Goal: Task Accomplishment & Management: Manage account settings

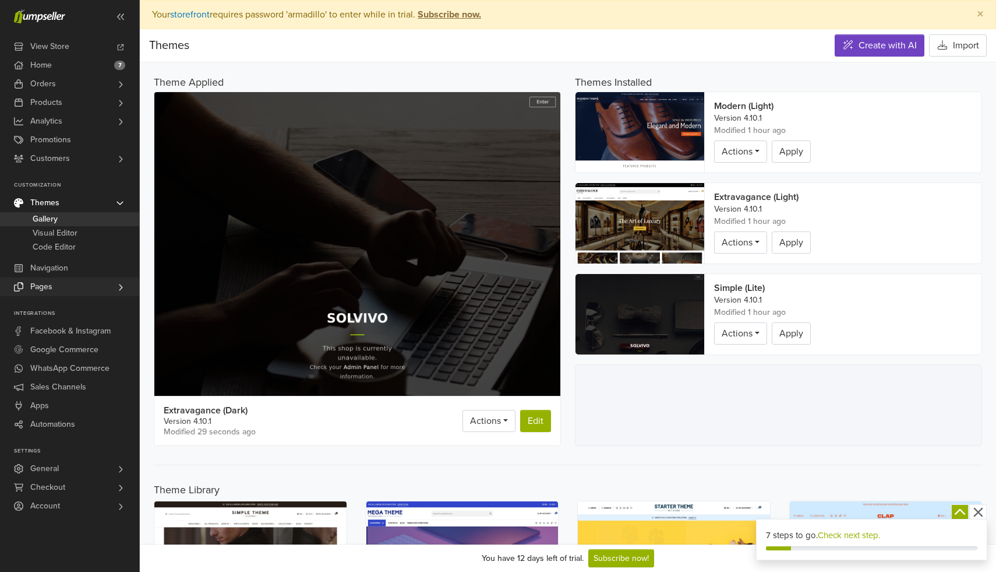
click at [74, 290] on link "Pages" at bounding box center [69, 286] width 139 height 19
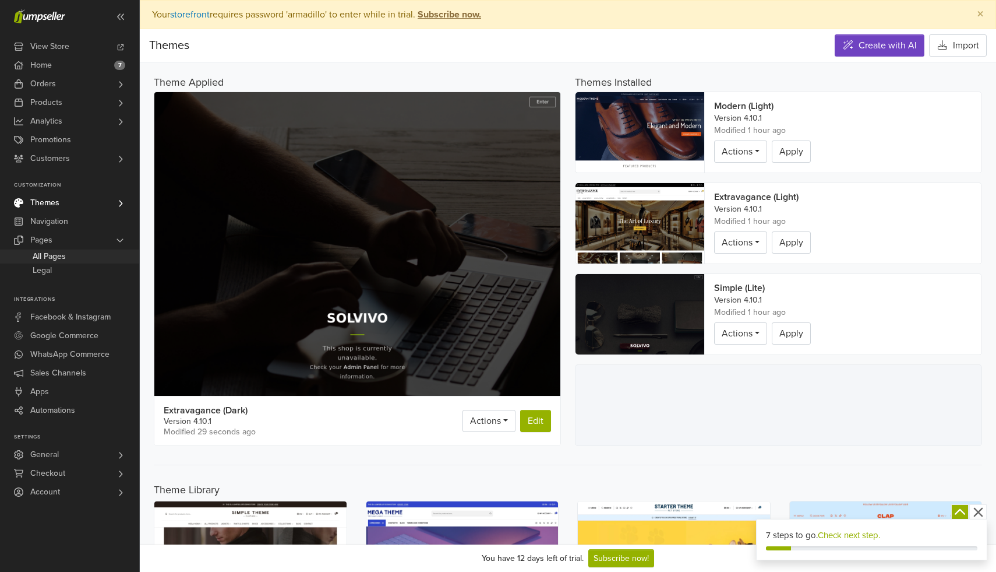
click at [76, 253] on link "All Pages" at bounding box center [69, 256] width 139 height 14
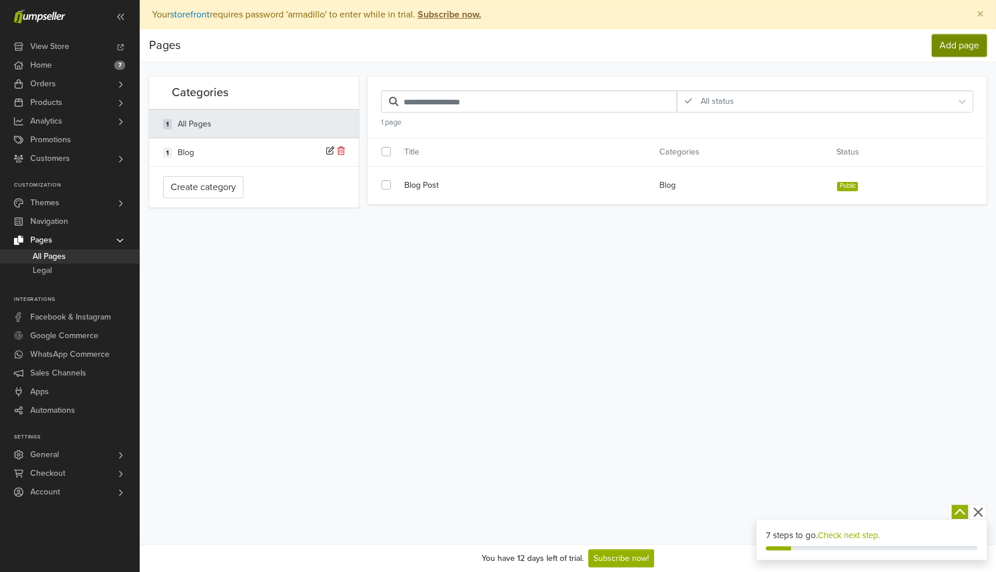
click at [941, 45] on link "Add page" at bounding box center [959, 45] width 55 height 22
select select "*******"
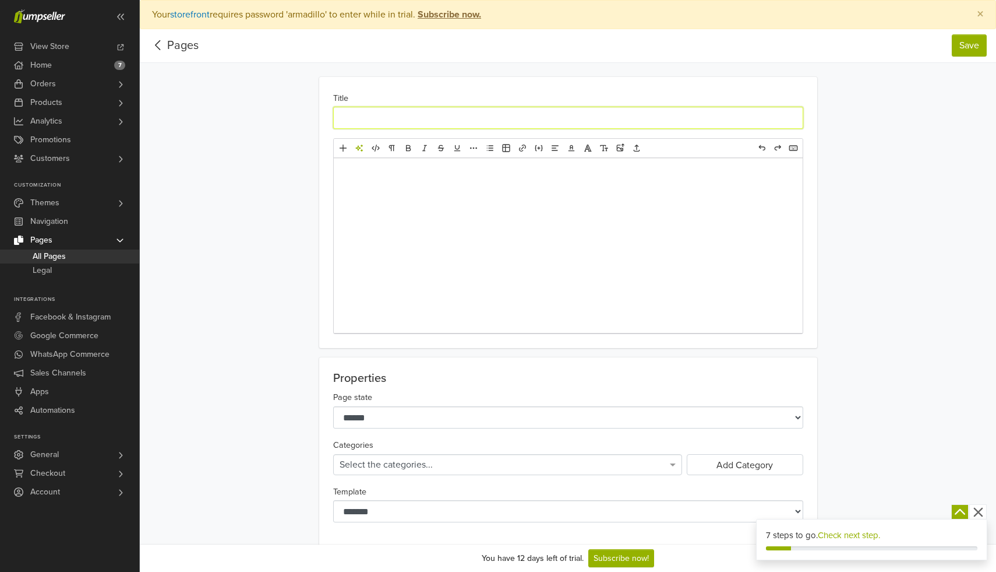
click at [443, 123] on input "Title" at bounding box center [568, 118] width 470 height 22
type input "*"
click at [160, 48] on icon at bounding box center [158, 45] width 18 height 15
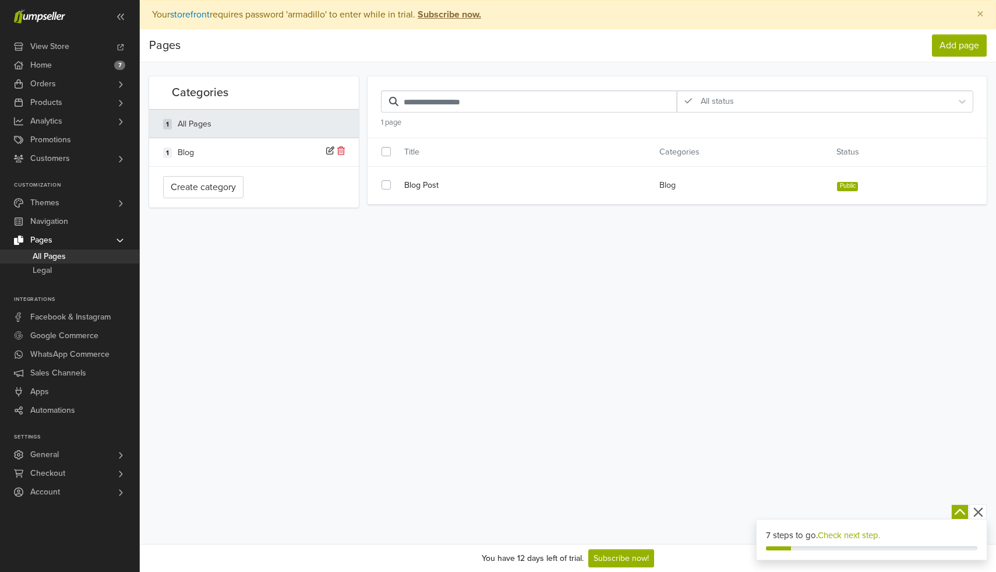
click at [160, 48] on div "Pages" at bounding box center [164, 45] width 31 height 23
click at [77, 203] on link "Themes" at bounding box center [69, 202] width 139 height 19
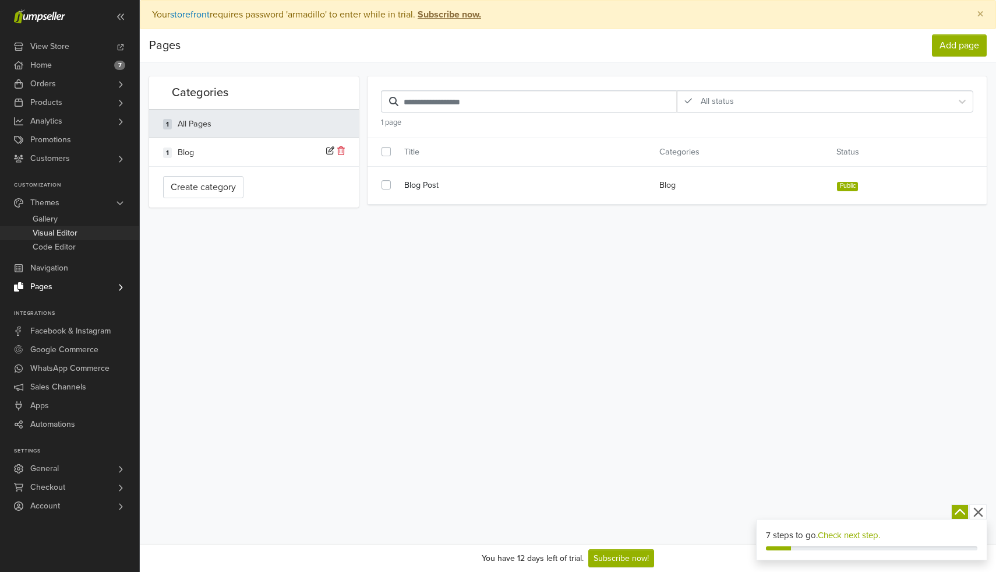
click at [69, 230] on span "Visual Editor" at bounding box center [55, 233] width 45 height 14
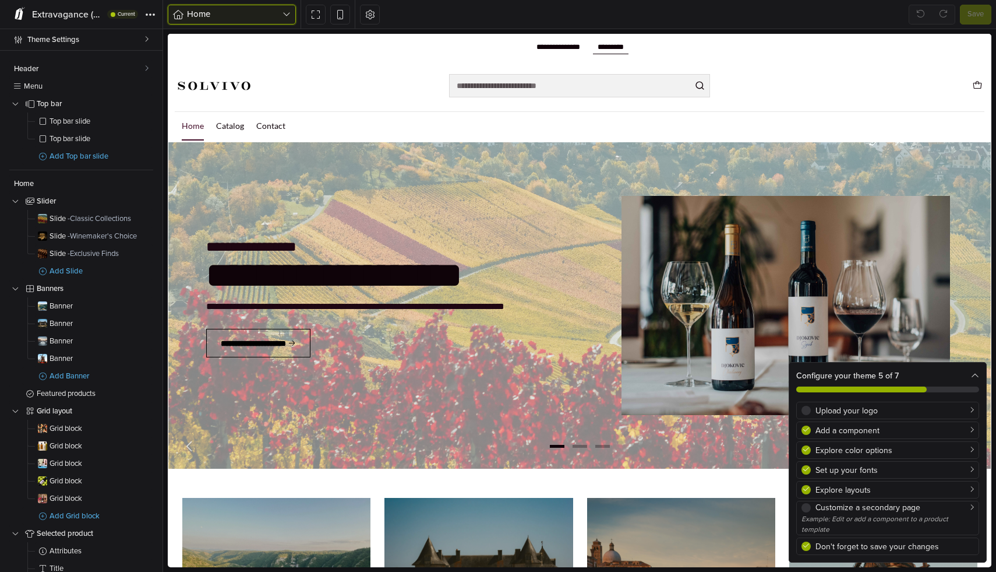
click at [257, 8] on span "Home" at bounding box center [235, 14] width 96 height 13
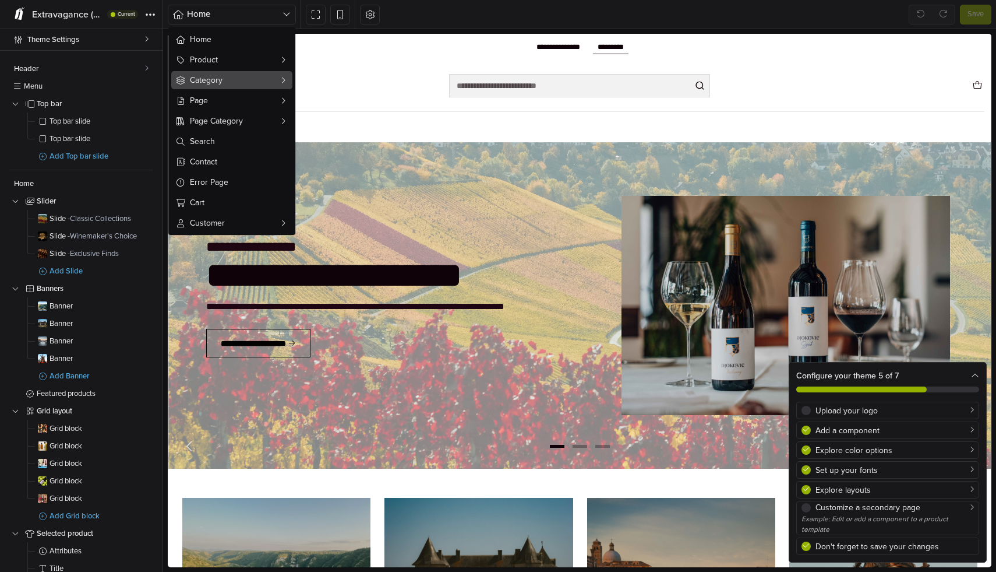
click at [242, 72] on button "Category" at bounding box center [231, 80] width 121 height 18
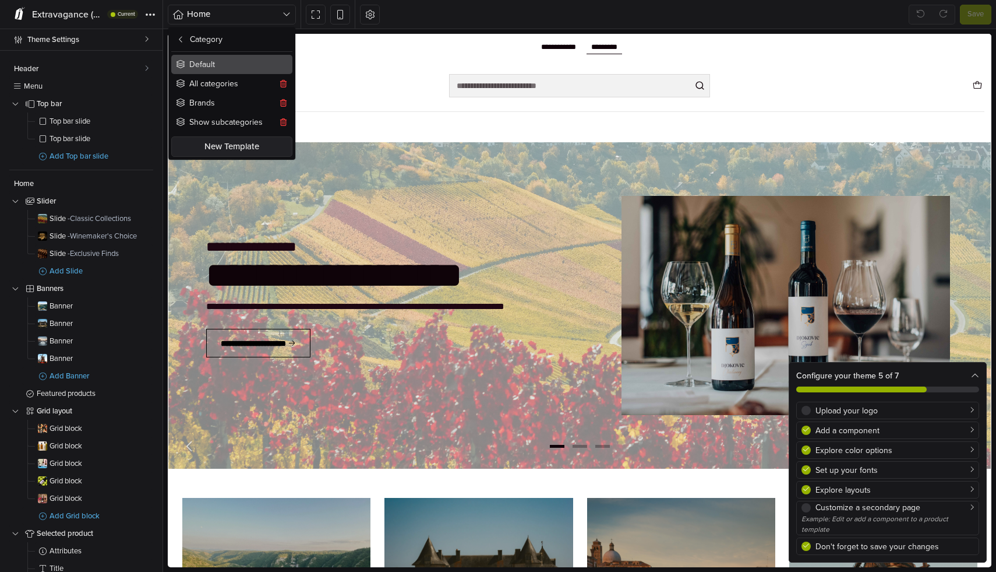
click at [236, 71] on button "Default" at bounding box center [231, 64] width 121 height 19
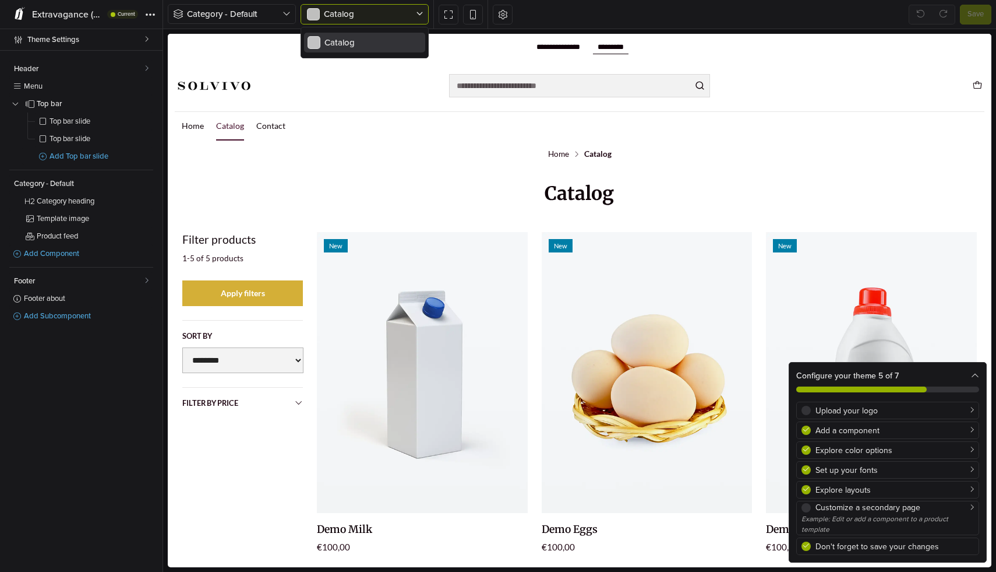
click at [327, 19] on div at bounding box center [359, 14] width 107 height 13
click at [273, 18] on span "Category - Default" at bounding box center [235, 14] width 96 height 13
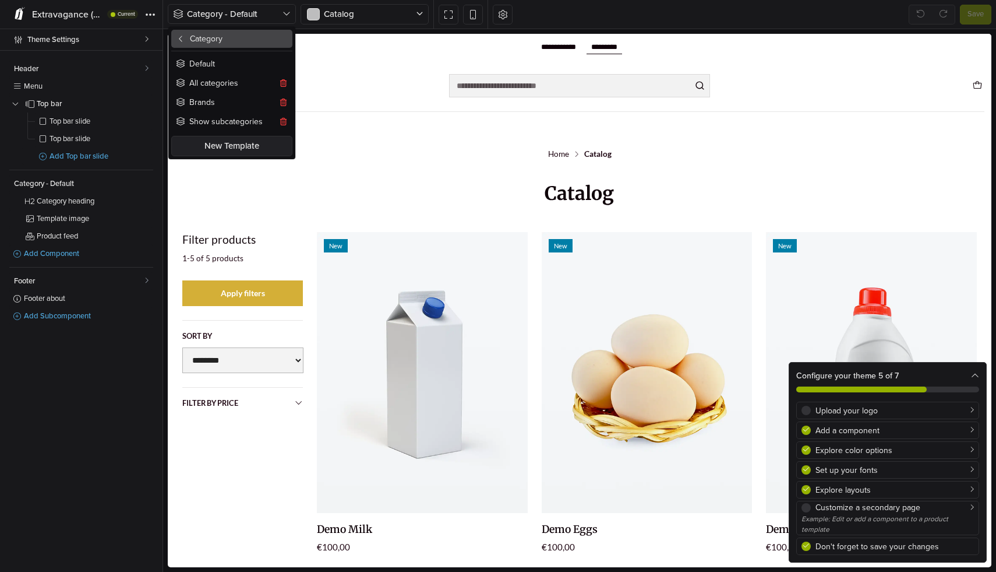
click at [218, 38] on button "Category" at bounding box center [231, 39] width 121 height 18
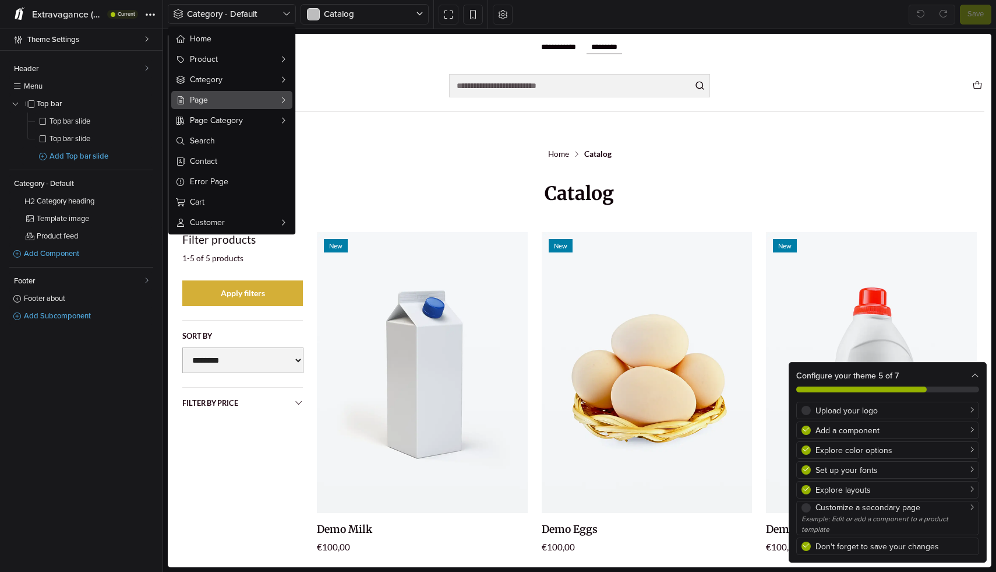
click at [226, 97] on span "Page" at bounding box center [232, 100] width 84 height 12
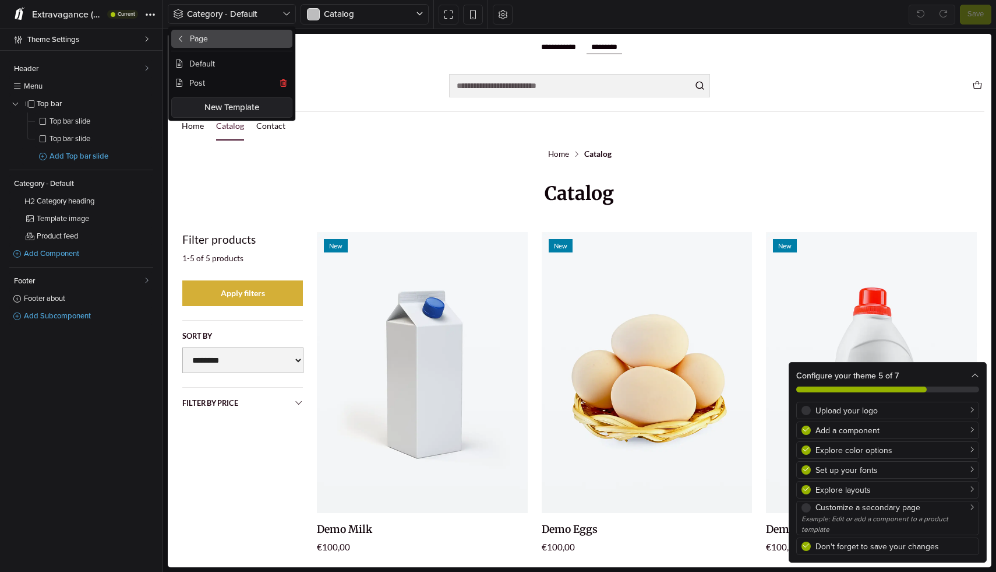
click at [214, 36] on button "Page" at bounding box center [231, 39] width 121 height 18
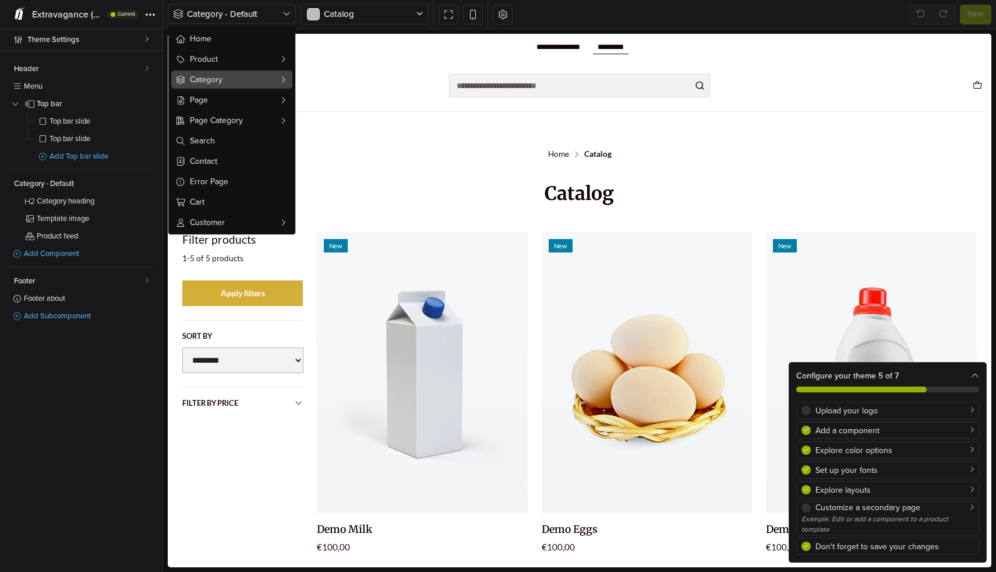
click at [218, 76] on span "Category" at bounding box center [232, 79] width 84 height 12
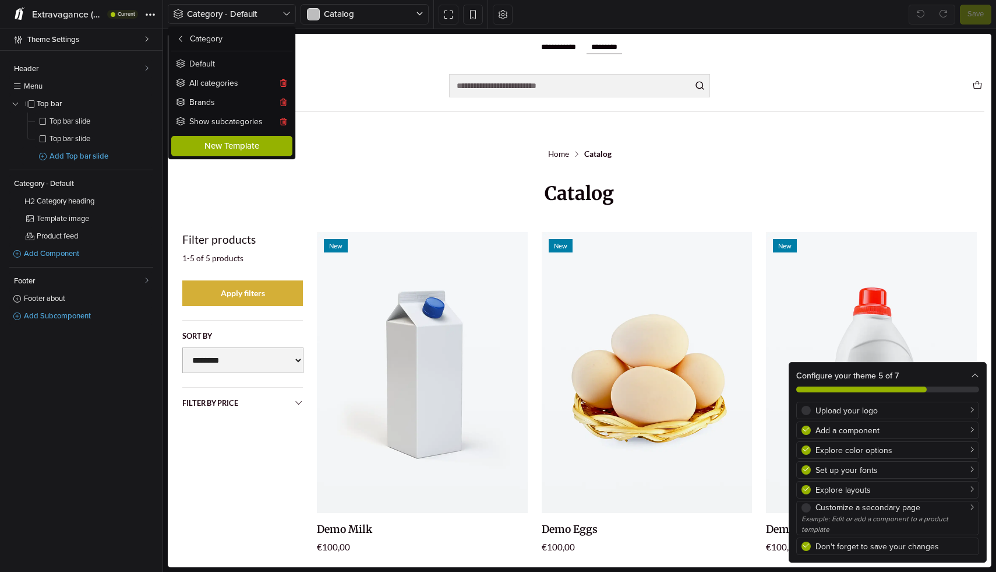
click at [220, 146] on button "New Template" at bounding box center [231, 146] width 121 height 20
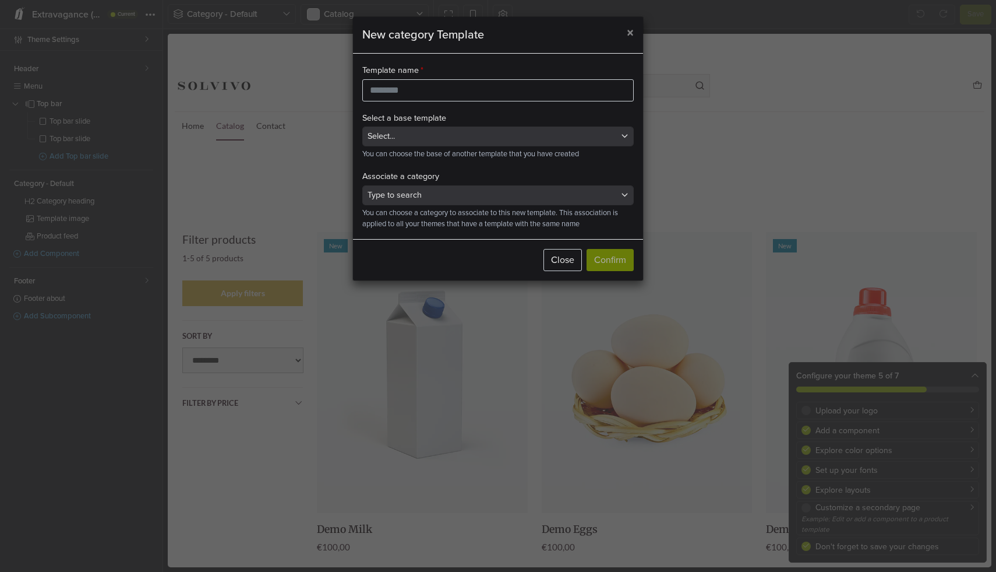
click at [415, 156] on small "You can choose the base of another template that you have created" at bounding box center [498, 154] width 272 height 11
click at [428, 134] on div "Select..." at bounding box center [493, 136] width 251 height 13
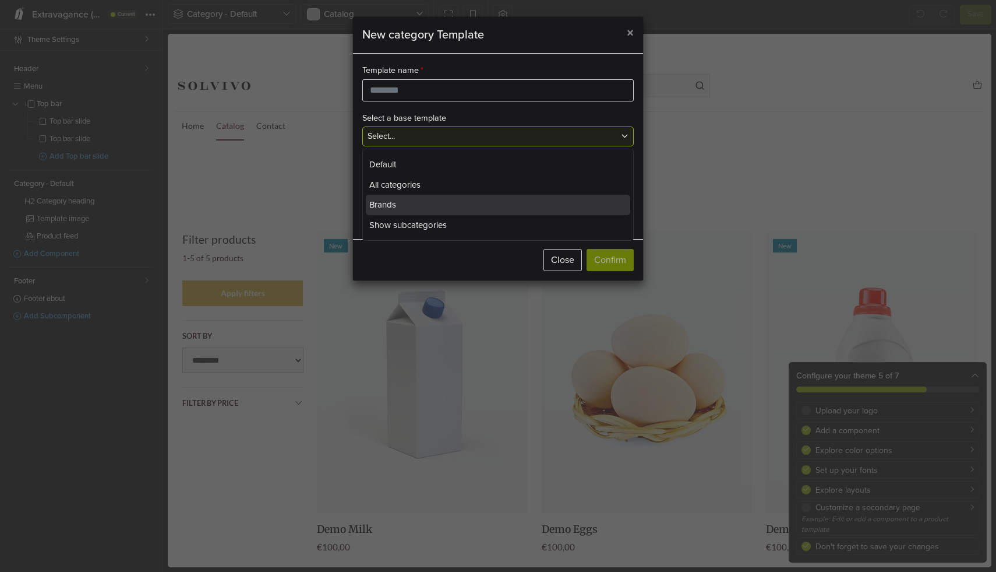
click at [475, 205] on div "Brands" at bounding box center [498, 205] width 265 height 20
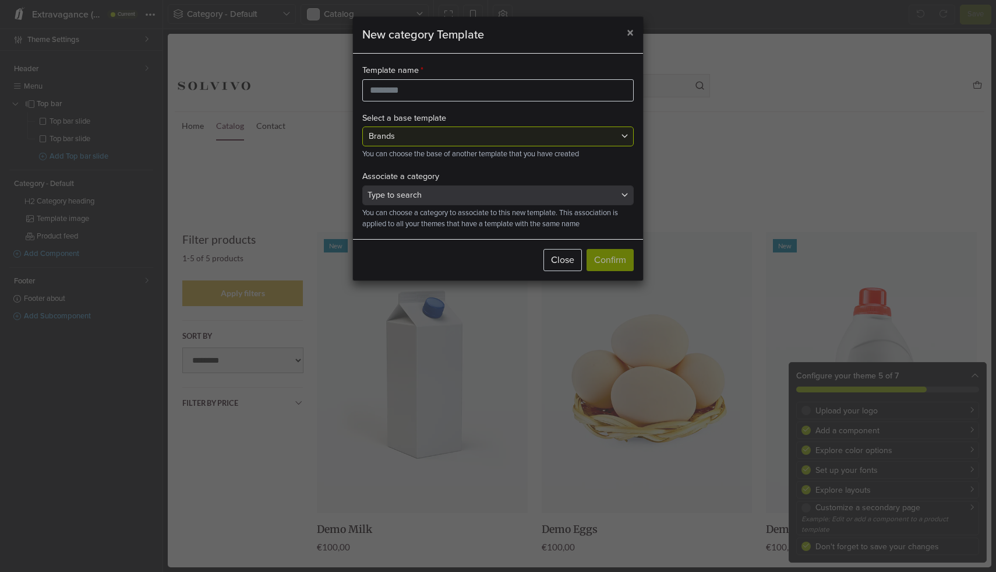
click at [466, 141] on div "Brands" at bounding box center [493, 136] width 248 height 13
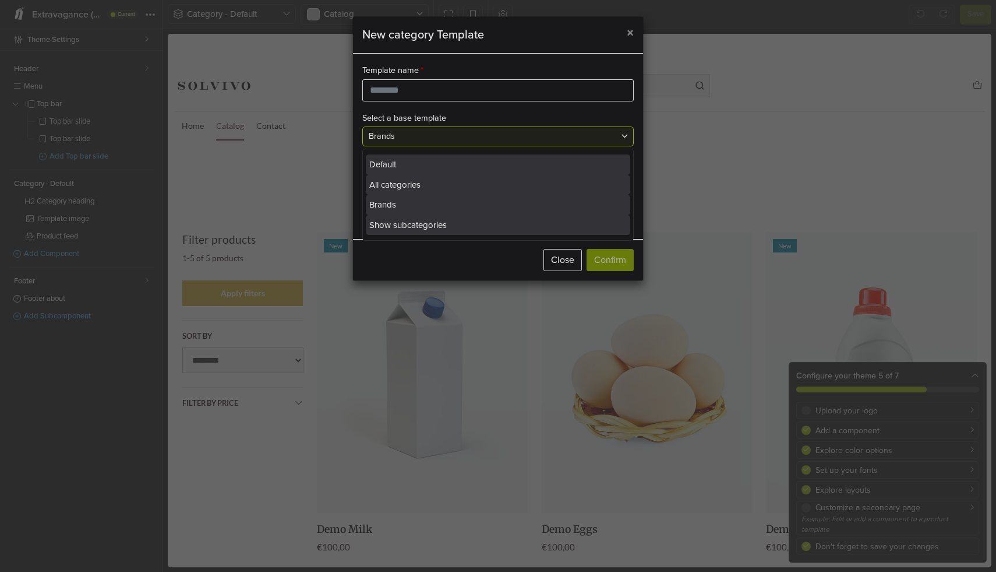
click at [442, 129] on div "Brands" at bounding box center [492, 136] width 258 height 19
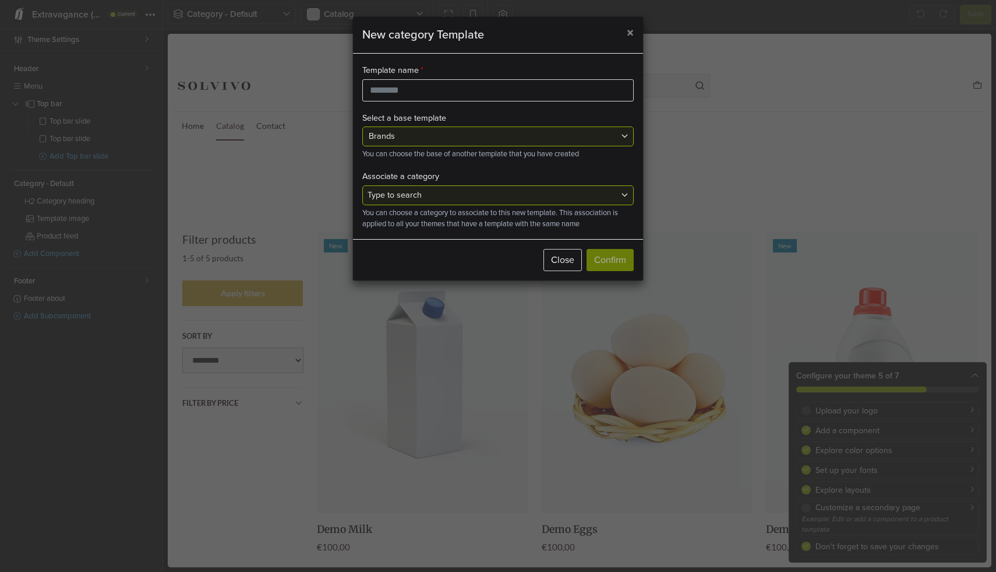
click at [448, 198] on div at bounding box center [493, 195] width 251 height 13
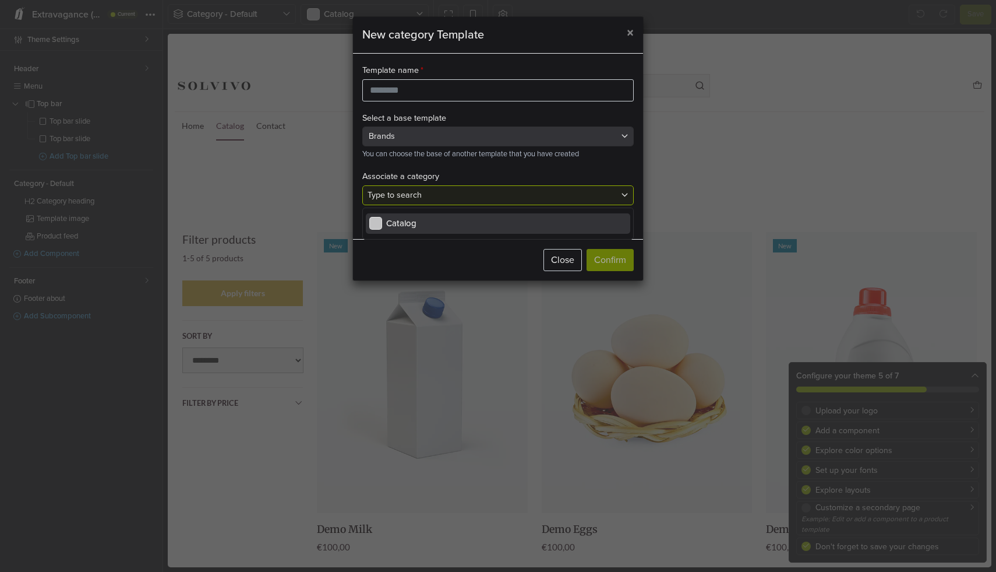
click at [447, 217] on span "Catalog" at bounding box center [498, 223] width 258 height 13
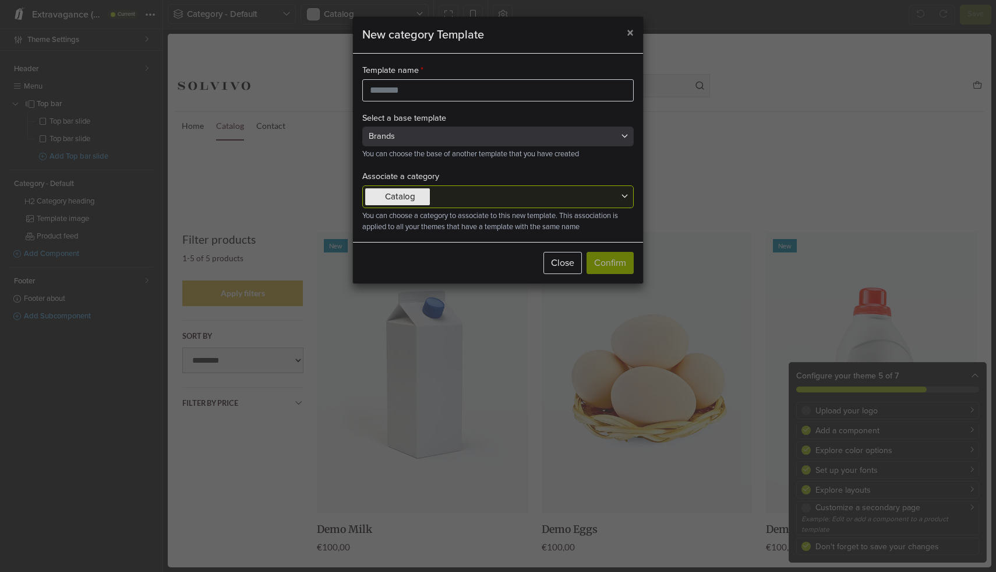
click at [455, 195] on div at bounding box center [525, 196] width 189 height 13
drag, startPoint x: 625, startPoint y: 31, endPoint x: 434, endPoint y: 83, distance: 197.5
click at [434, 83] on div "New category Template × Template name Select a base template Brands You can cho…" at bounding box center [498, 149] width 291 height 267
click at [431, 90] on input "text" at bounding box center [498, 90] width 272 height 22
type input "******"
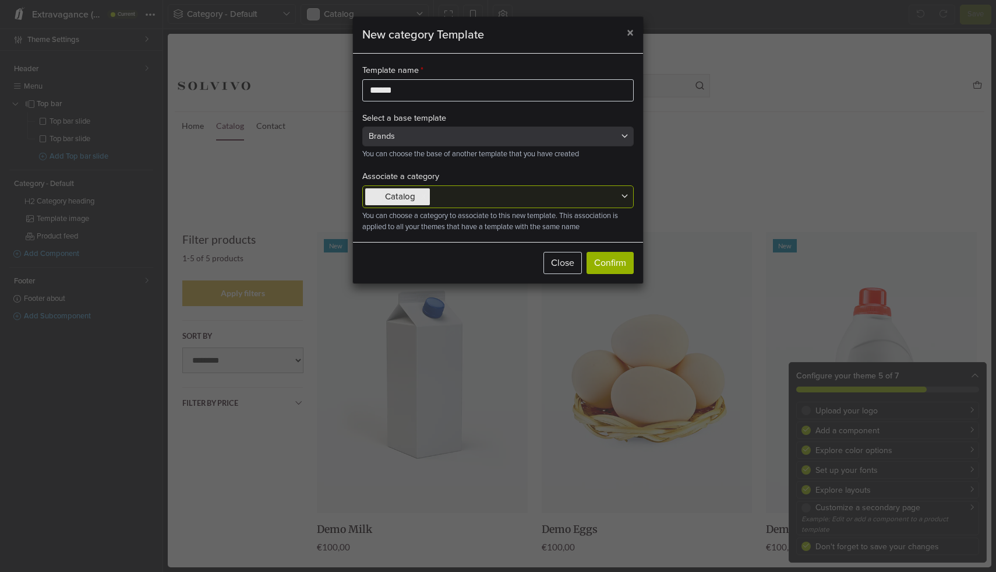
click at [466, 192] on div at bounding box center [525, 196] width 189 height 13
type input "*"
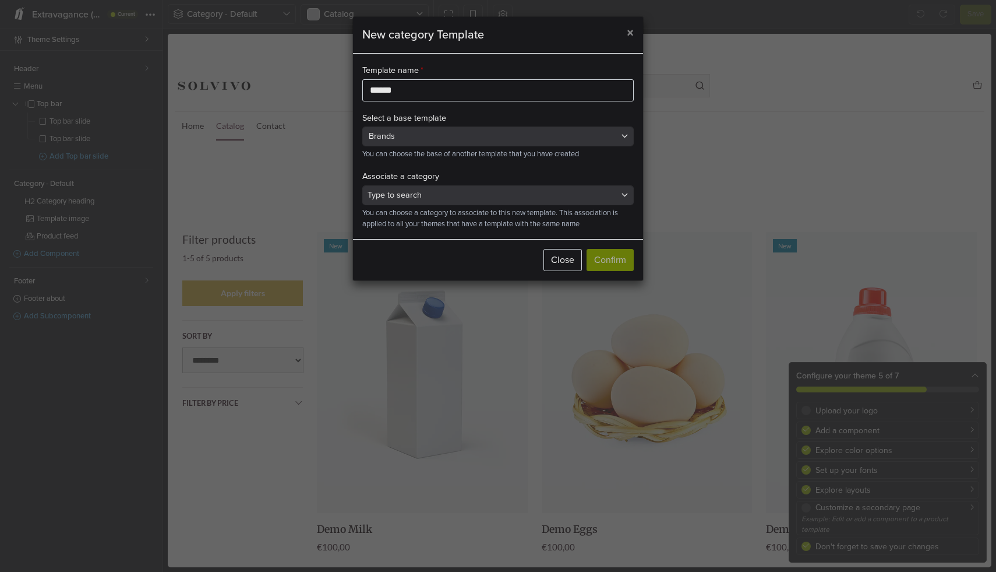
click at [516, 172] on div "Associate a category Type to search You can choose a category to associate to t…" at bounding box center [498, 195] width 289 height 70
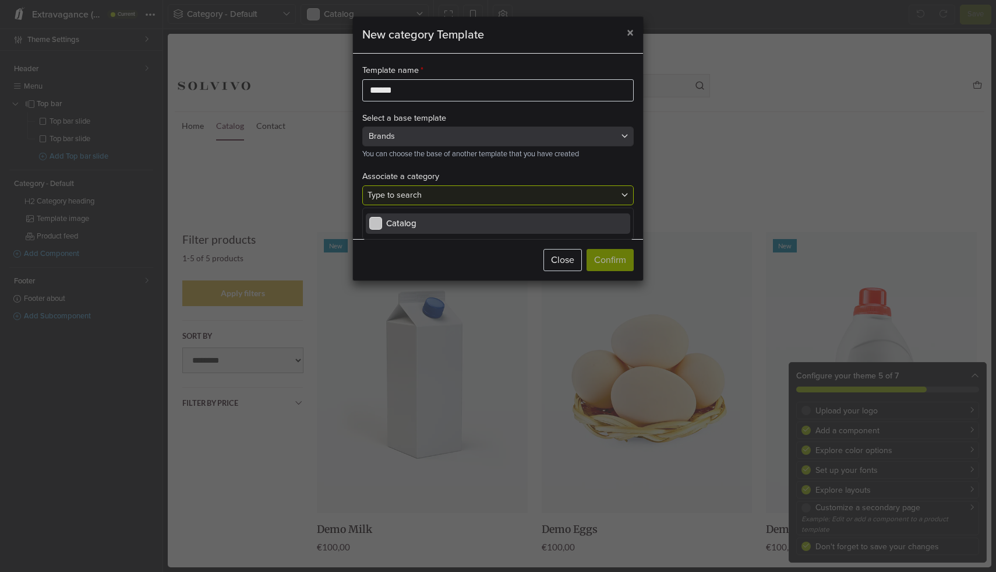
click at [469, 203] on div "Type to search" at bounding box center [492, 195] width 258 height 19
click at [433, 220] on span "Catalog" at bounding box center [498, 223] width 258 height 13
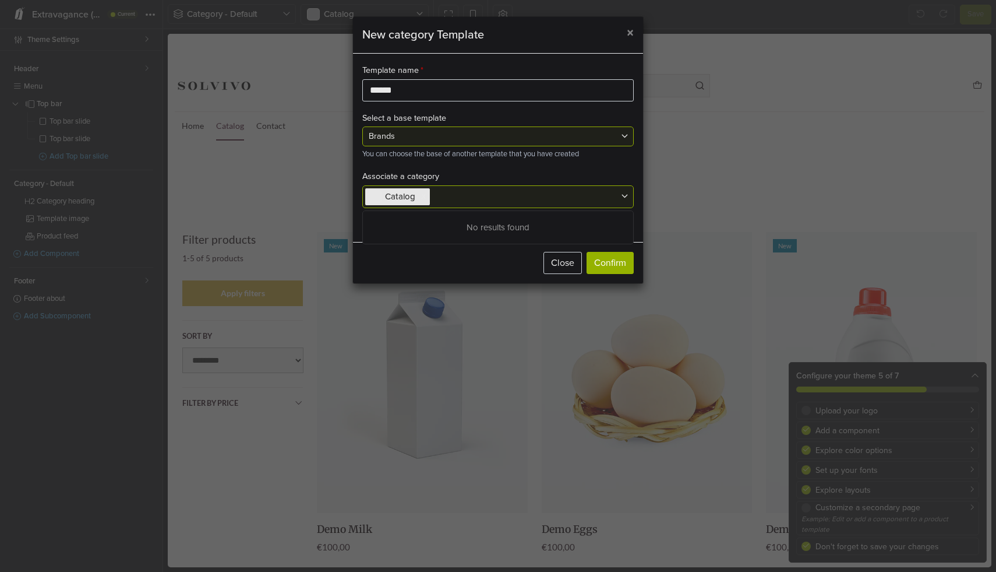
click at [434, 138] on div "Brands" at bounding box center [493, 136] width 248 height 13
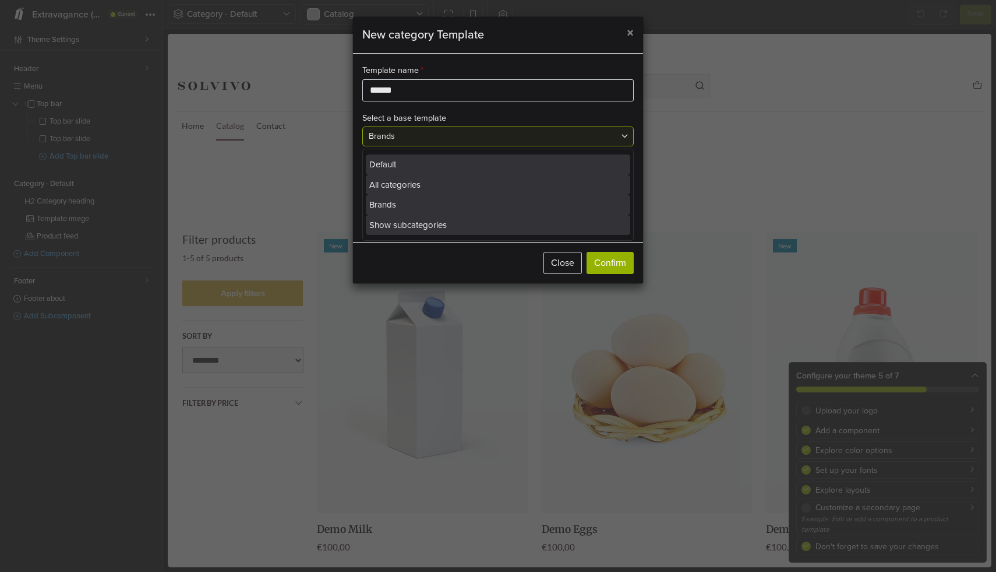
click at [430, 158] on div "Default" at bounding box center [498, 164] width 265 height 20
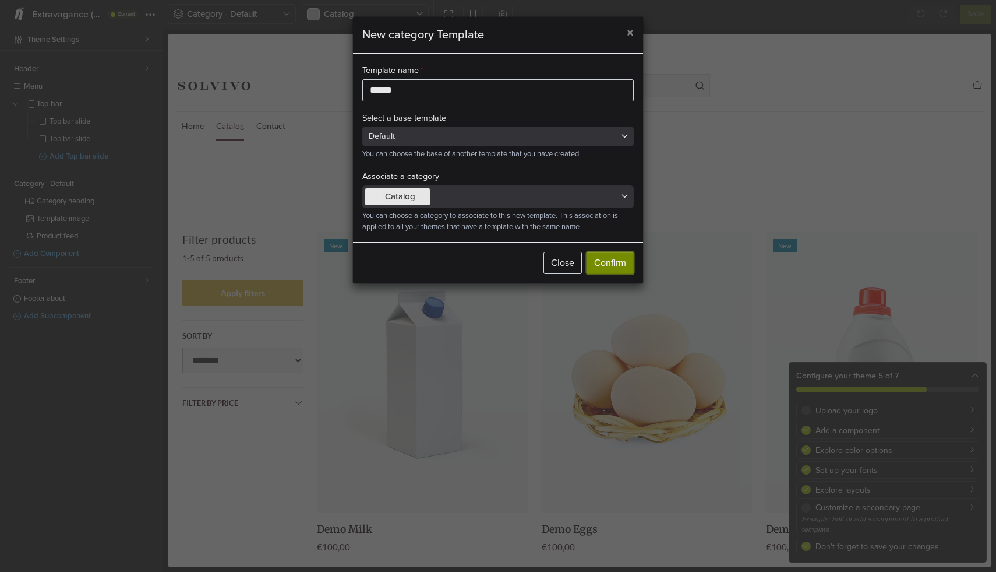
click at [611, 263] on button "Confirm" at bounding box center [610, 263] width 47 height 22
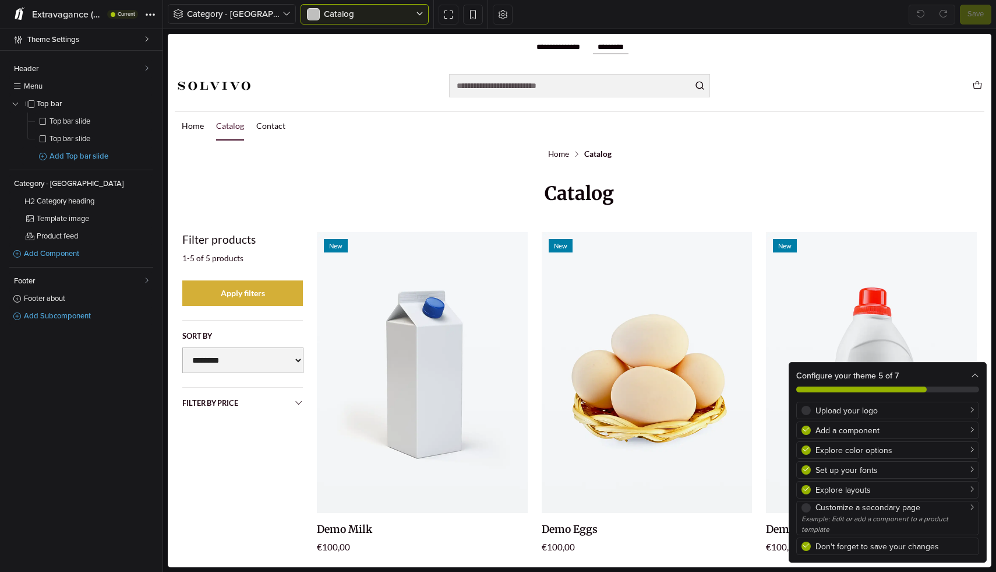
click at [381, 16] on div at bounding box center [359, 14] width 107 height 13
click at [266, 10] on span "Category - Serbia" at bounding box center [235, 14] width 96 height 13
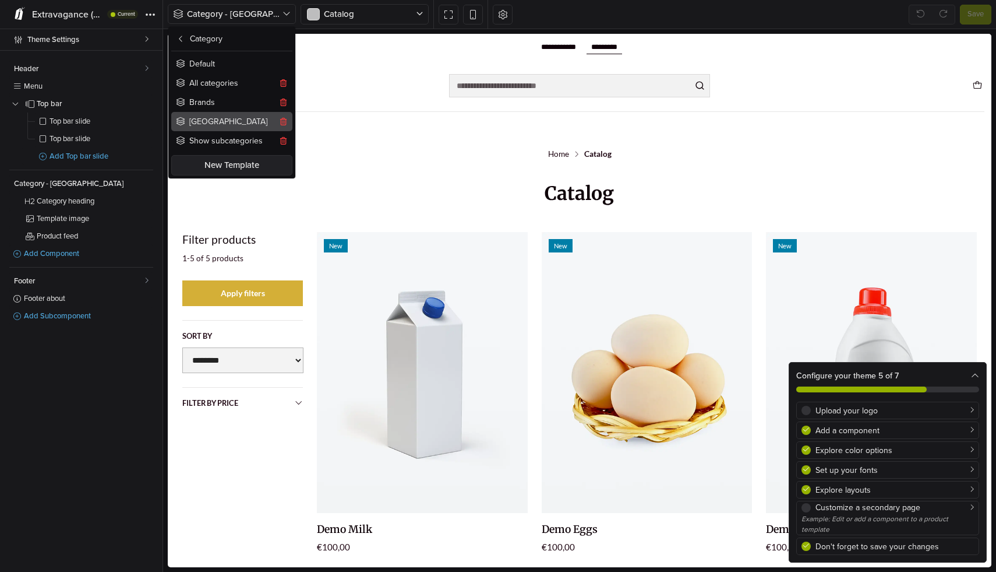
click at [216, 122] on button "Serbia" at bounding box center [231, 121] width 121 height 19
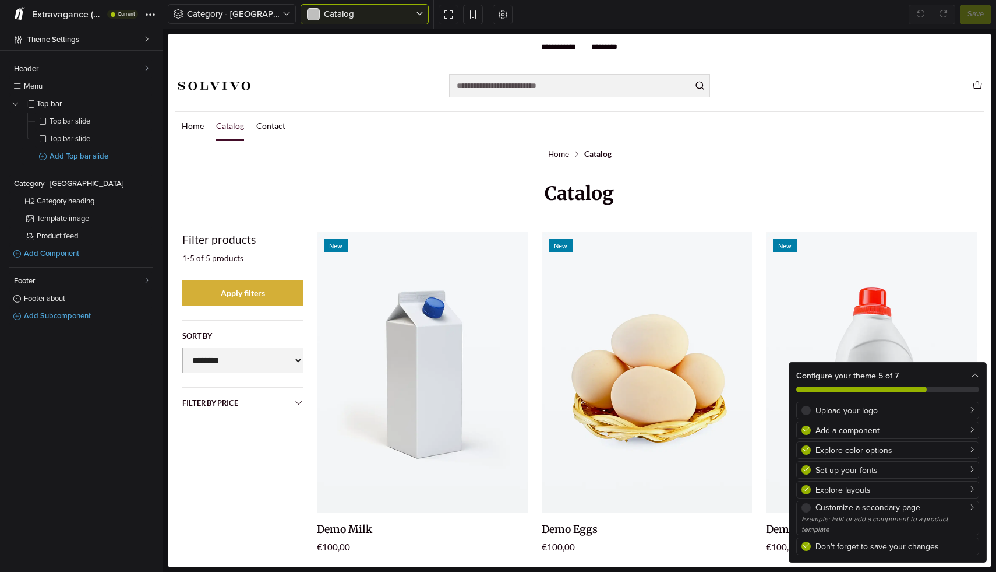
click at [326, 20] on div at bounding box center [359, 14] width 107 height 13
click at [256, 15] on span "Category - Serbia" at bounding box center [235, 14] width 96 height 13
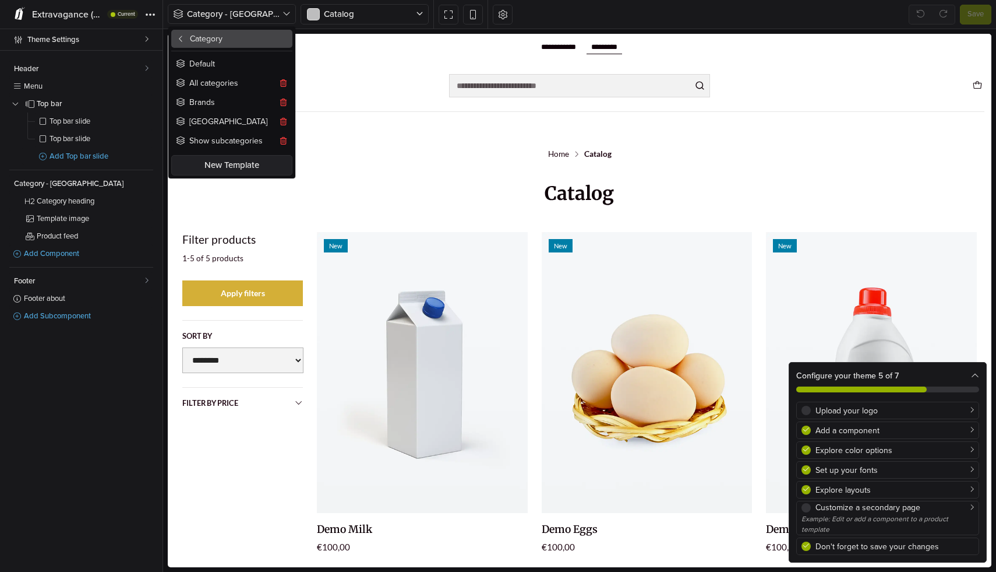
click at [207, 36] on button "Category" at bounding box center [231, 39] width 121 height 18
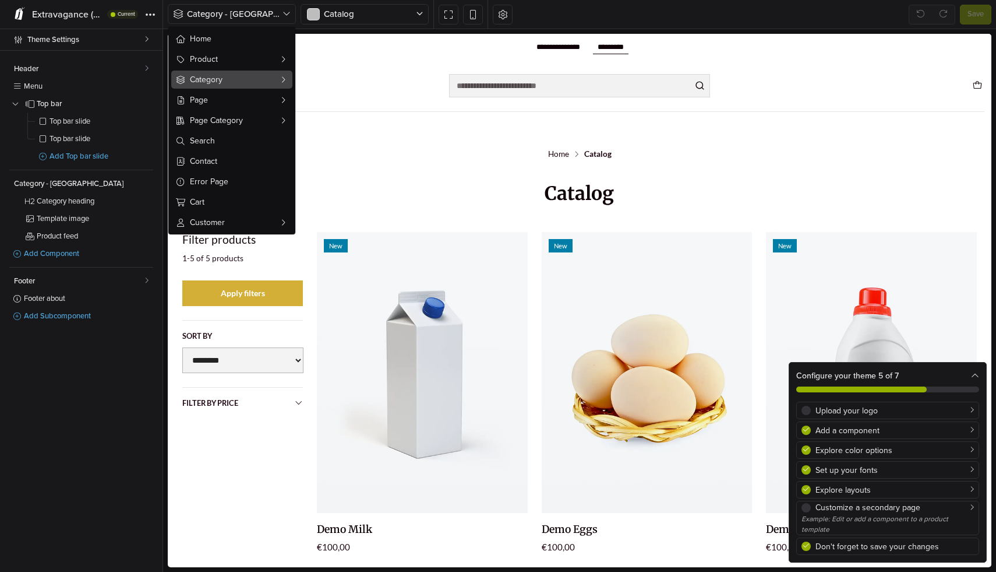
click at [237, 85] on span "Category" at bounding box center [232, 79] width 84 height 12
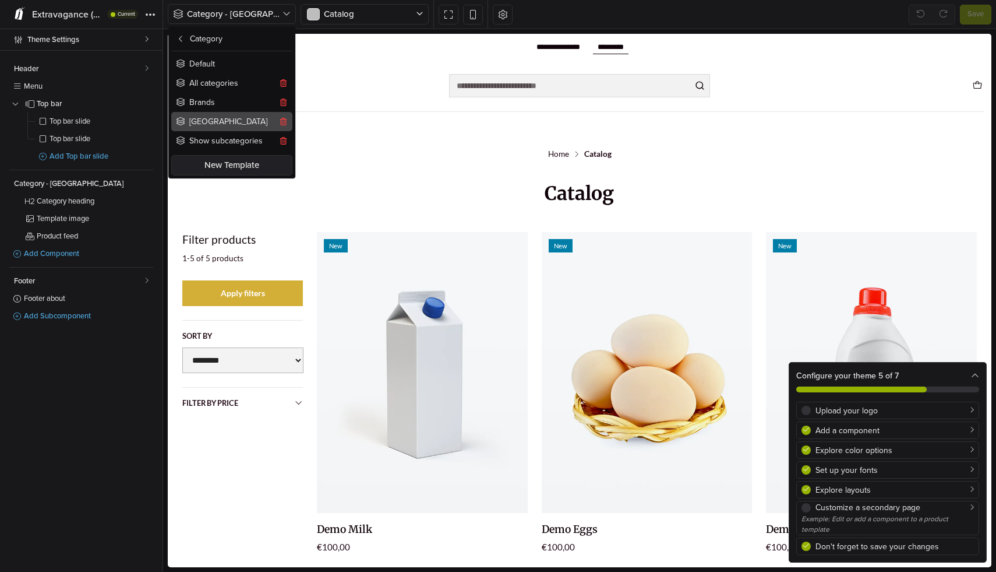
click at [237, 121] on button "Serbia" at bounding box center [231, 121] width 121 height 19
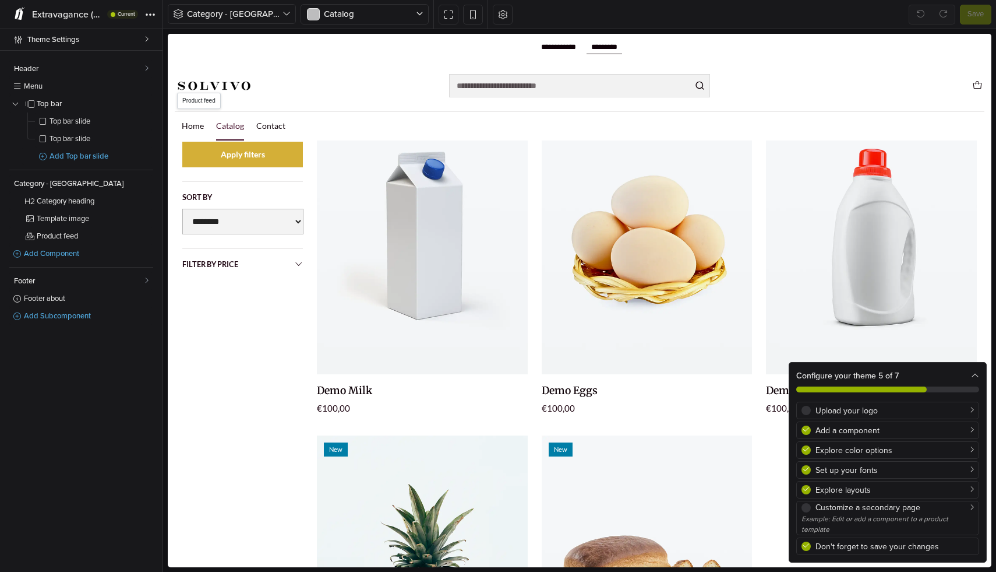
scroll to position [495, 0]
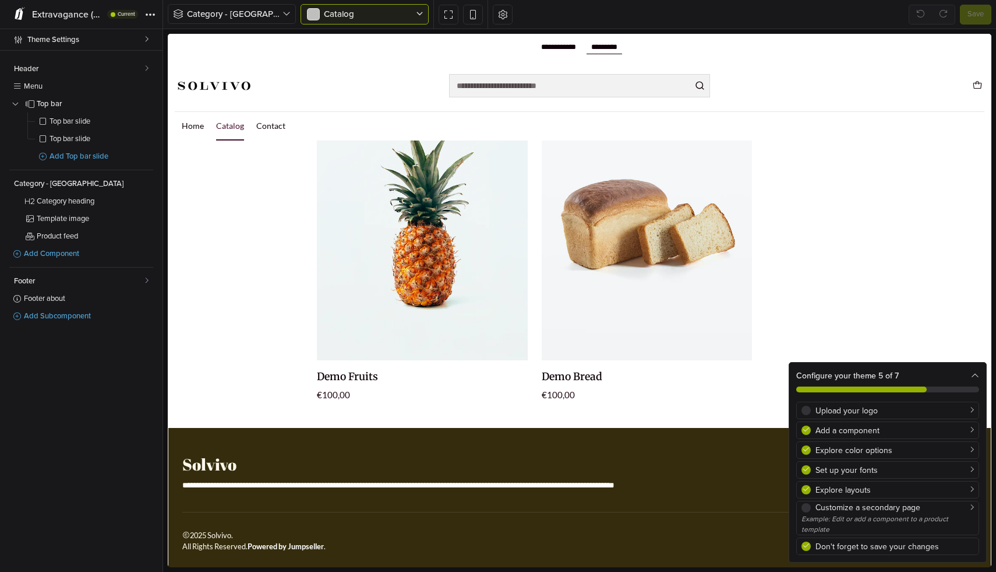
click at [411, 16] on div at bounding box center [359, 14] width 107 height 13
click at [407, 94] on div "Menu 0" at bounding box center [580, 85] width 824 height 23
select select "**"
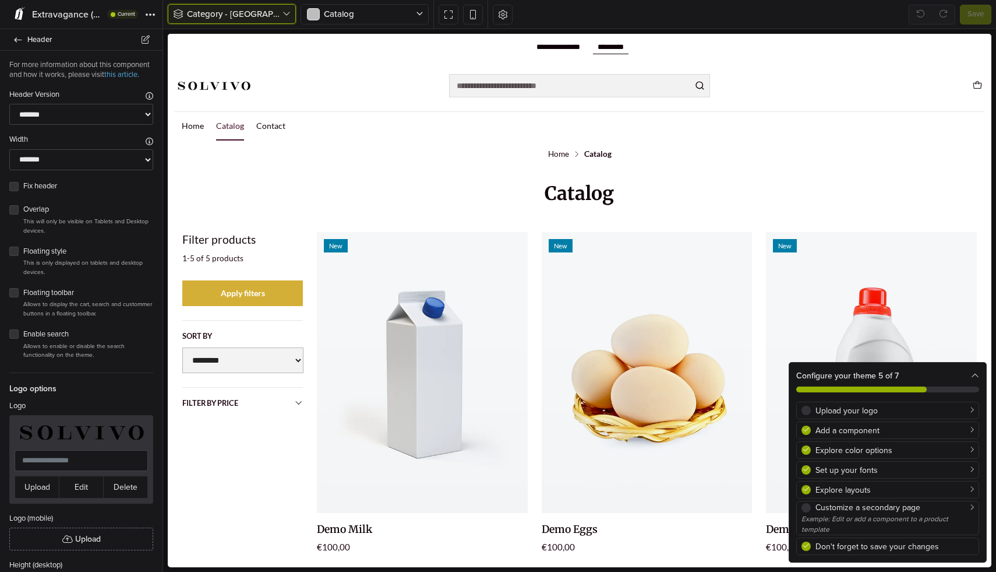
click at [222, 18] on span "Category - Serbia" at bounding box center [235, 14] width 96 height 13
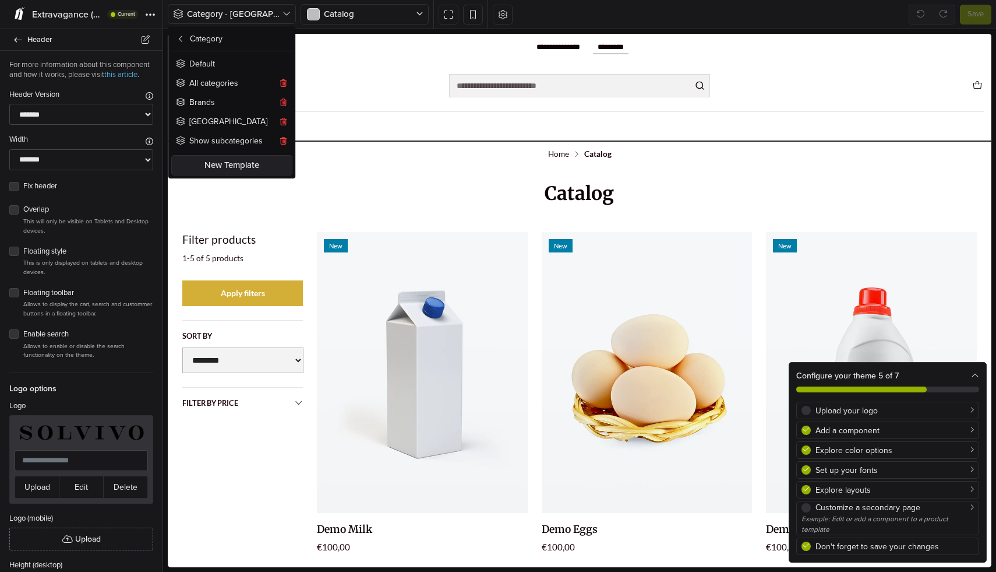
click at [326, 112] on nav "Home Catalog Contact" at bounding box center [580, 125] width 810 height 29
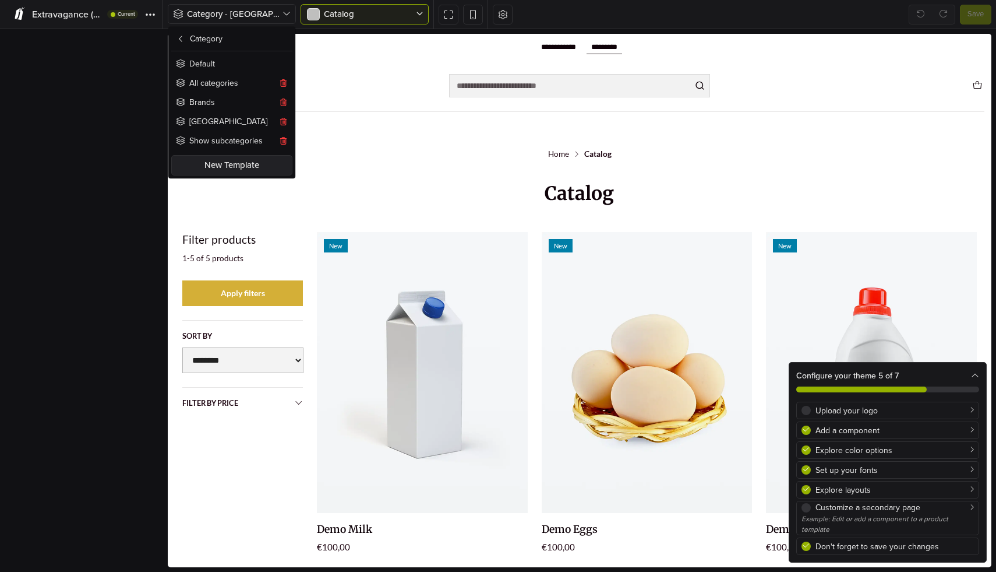
click at [350, 17] on div at bounding box center [359, 14] width 107 height 13
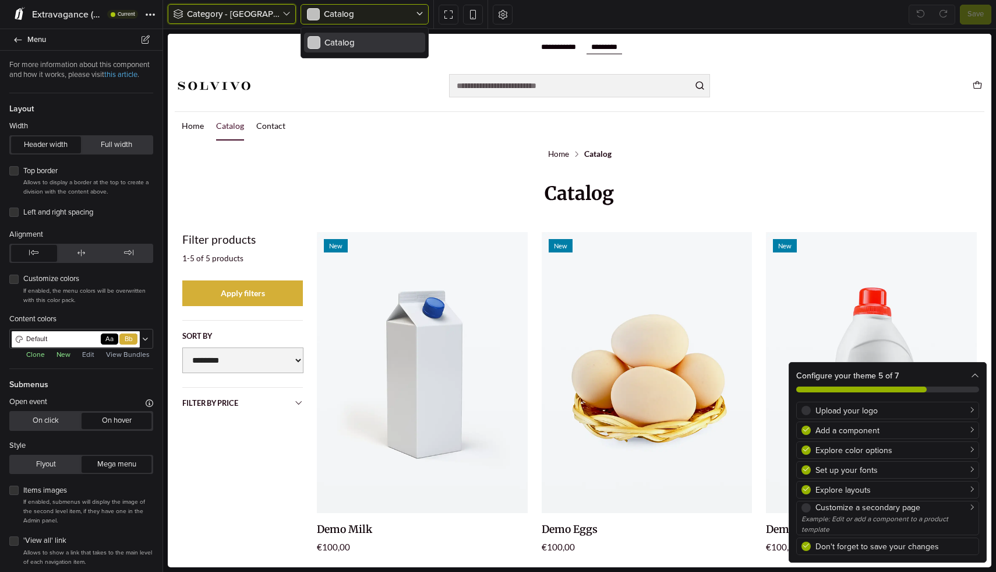
click at [241, 20] on span "Category - Serbia" at bounding box center [235, 14] width 96 height 13
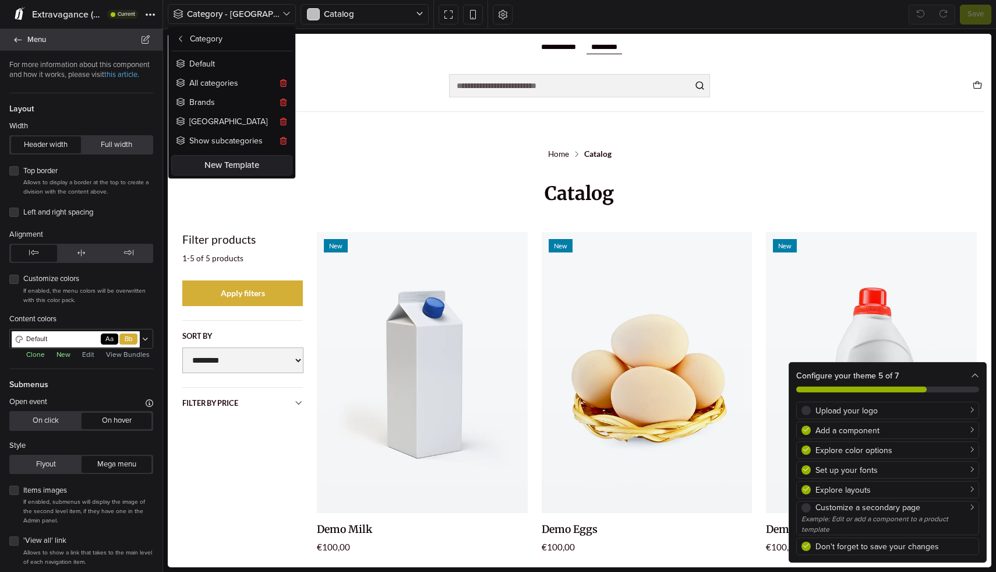
click at [36, 37] on span "Menu" at bounding box center [87, 39] width 121 height 16
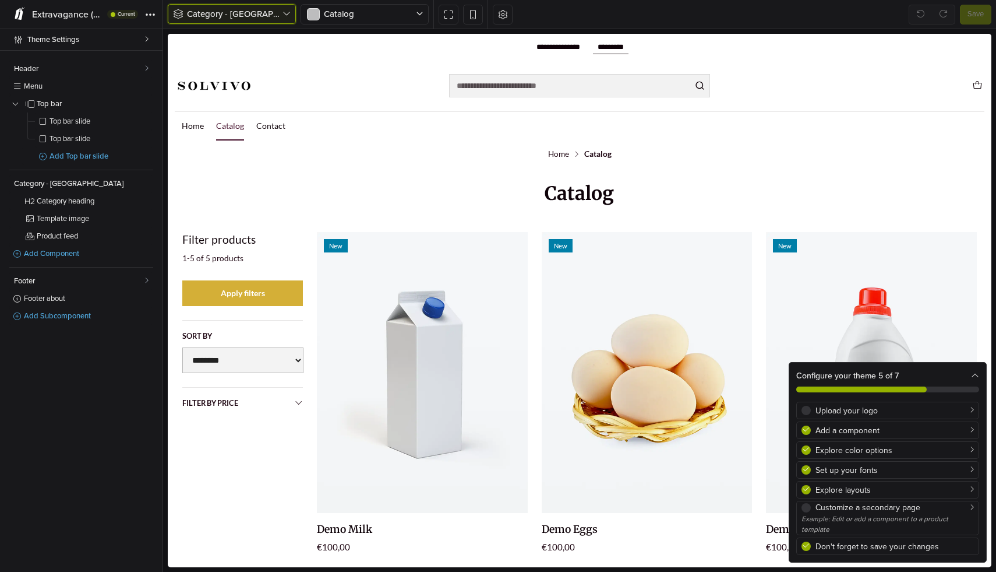
click at [276, 16] on span "Category - Serbia" at bounding box center [235, 14] width 96 height 13
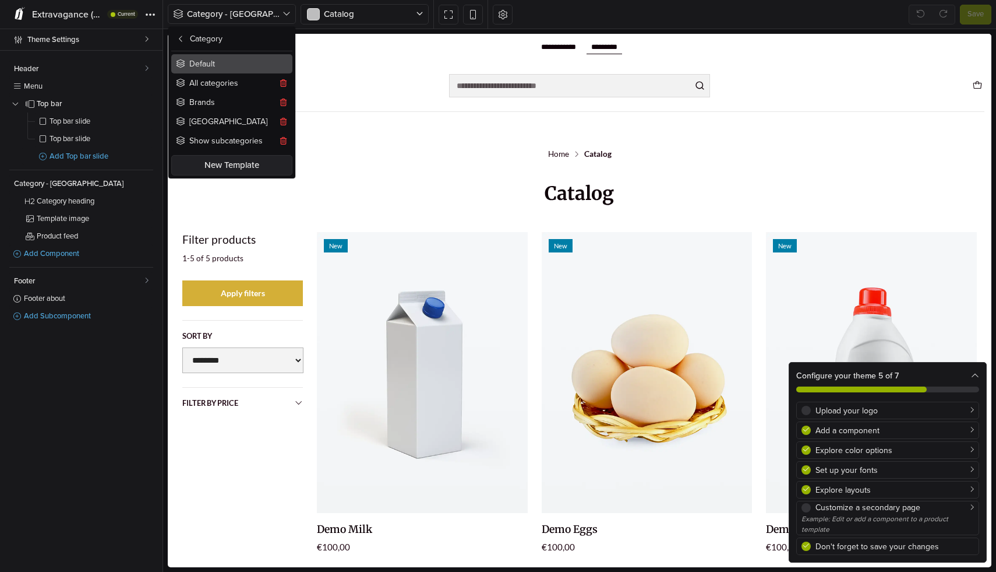
click at [235, 58] on button "Default" at bounding box center [231, 63] width 121 height 19
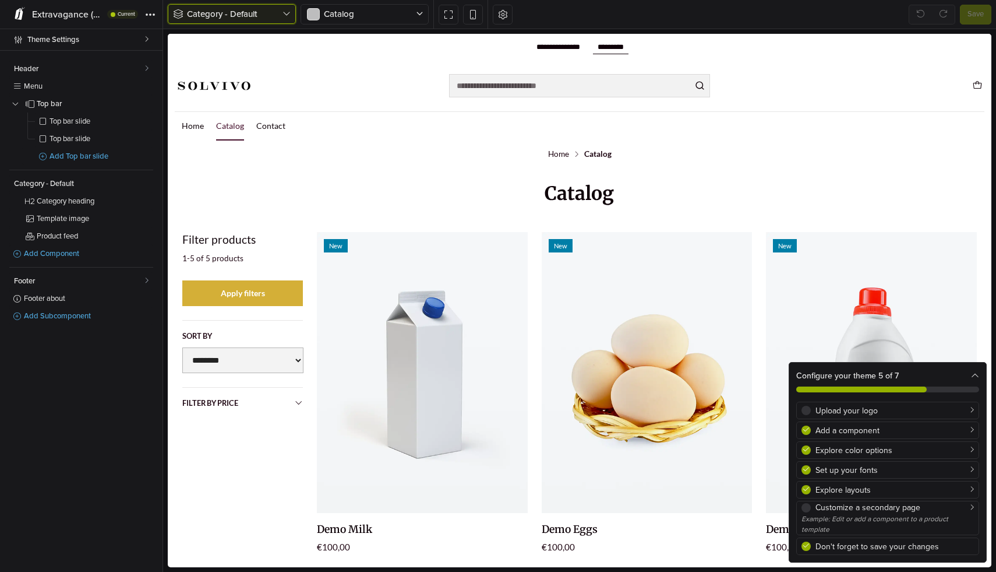
click at [263, 22] on button "Category - Default" at bounding box center [232, 14] width 128 height 20
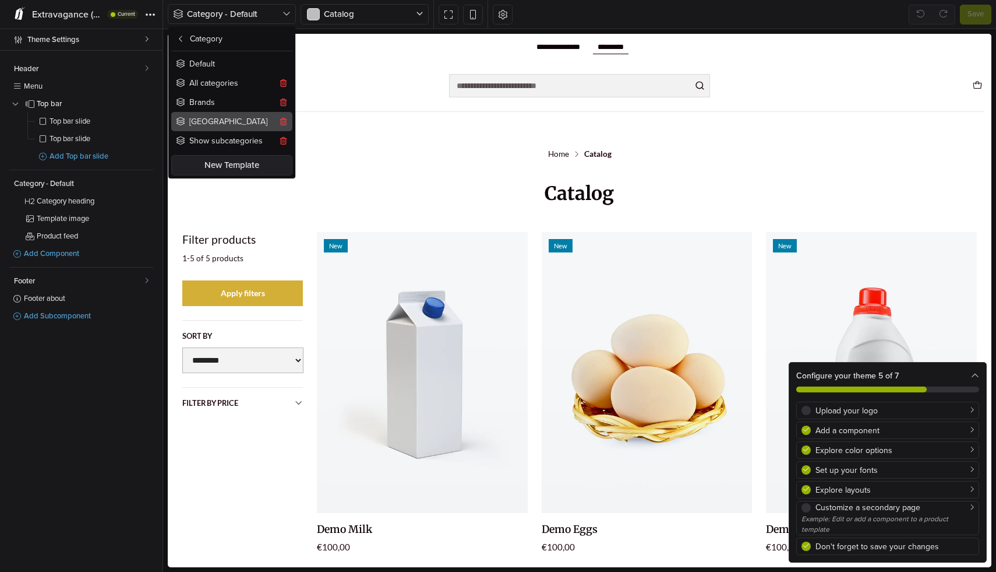
click at [242, 119] on button "Serbia" at bounding box center [231, 121] width 121 height 19
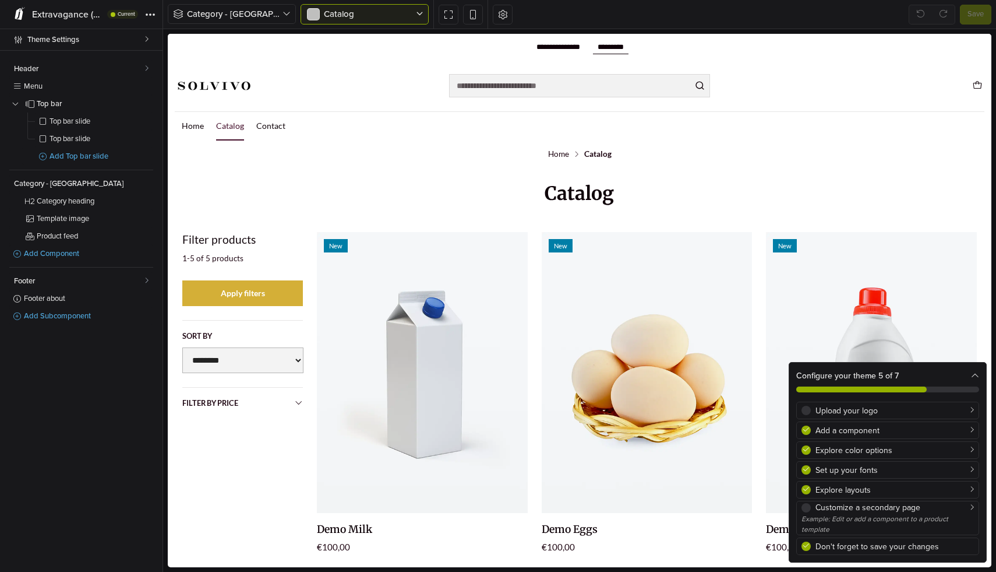
click at [342, 17] on div at bounding box center [359, 14] width 107 height 13
click at [275, 16] on span "Category - Serbia" at bounding box center [235, 14] width 96 height 13
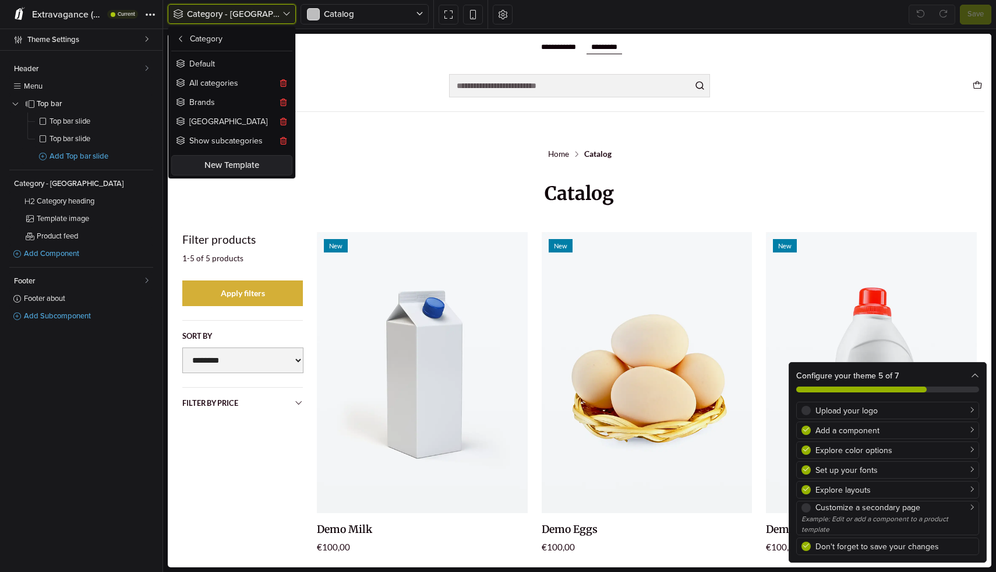
click at [236, 19] on span "Category - Serbia" at bounding box center [235, 14] width 96 height 13
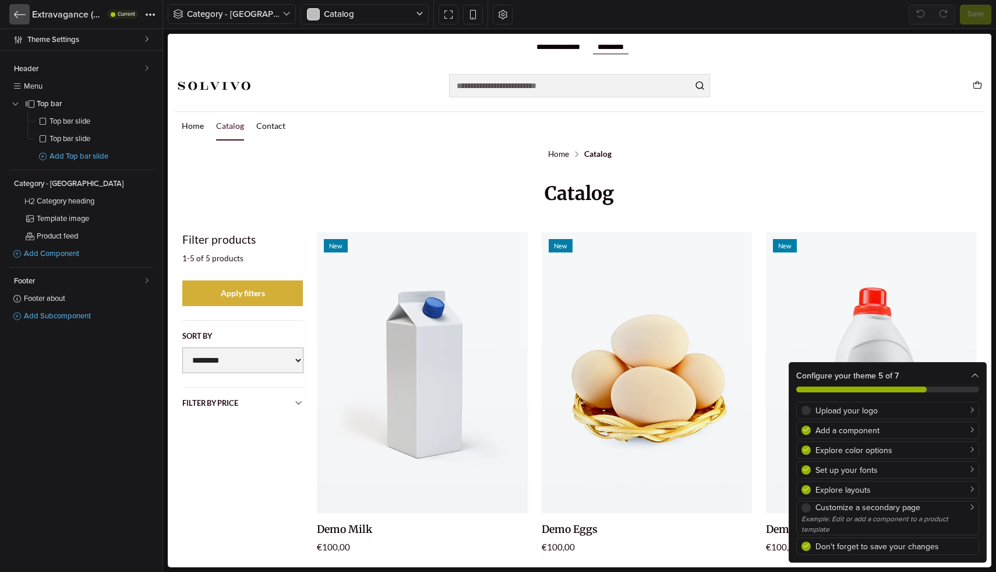
click at [22, 16] on icon at bounding box center [20, 15] width 12 height 12
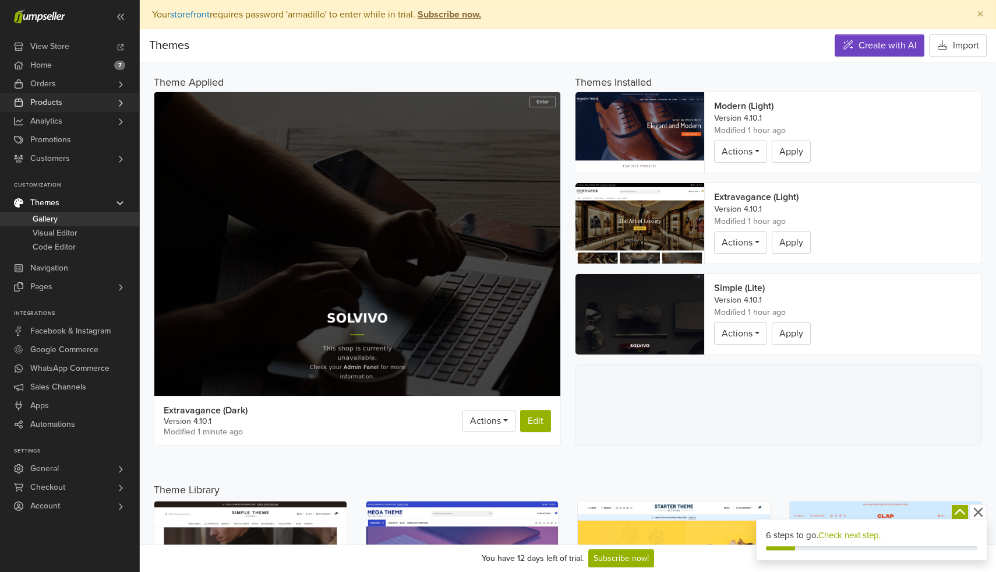
click at [79, 102] on link "Products" at bounding box center [69, 102] width 139 height 19
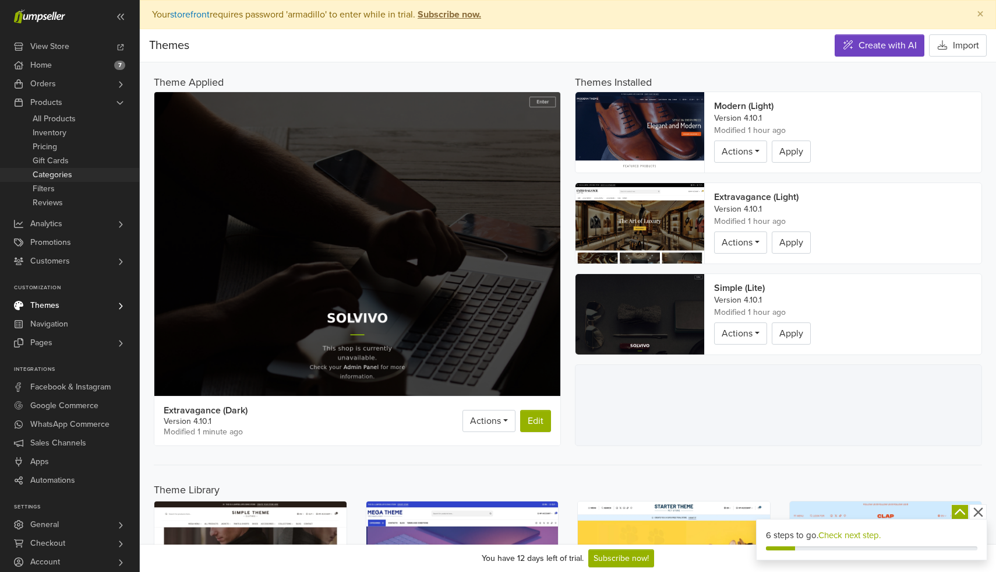
click at [70, 176] on span "Categories" at bounding box center [53, 175] width 40 height 14
